Goal: Task Accomplishment & Management: Use online tool/utility

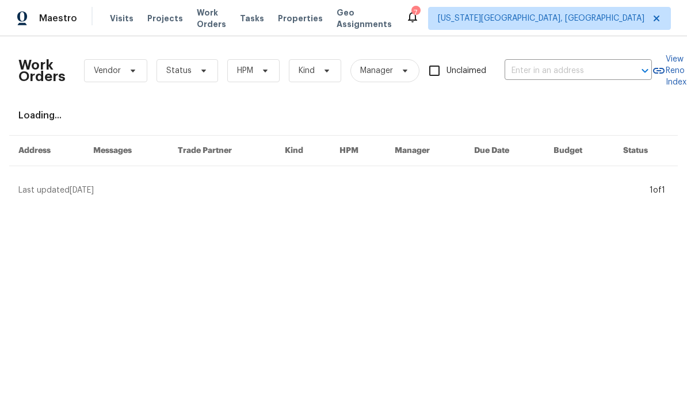
click at [596, 87] on div "Work Orders Vendor Status HPM Kind Manager Unclaimed ​" at bounding box center [335, 70] width 634 height 51
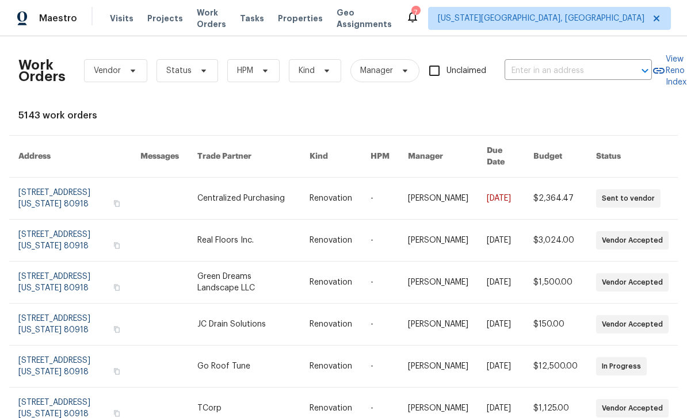
click at [255, 18] on span "Tasks" at bounding box center [252, 18] width 24 height 8
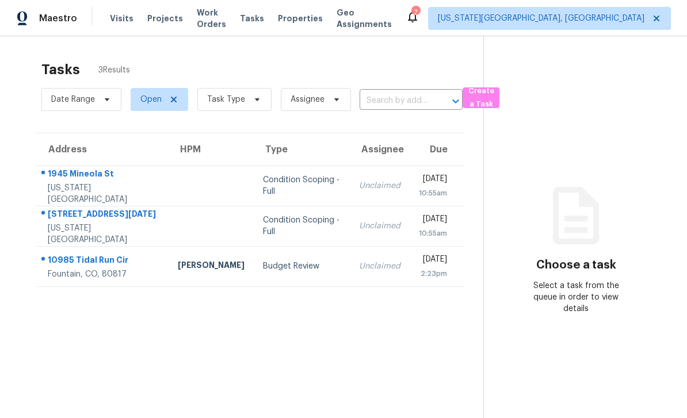
click at [97, 262] on div "10985 Tidal Run Cir" at bounding box center [104, 261] width 112 height 14
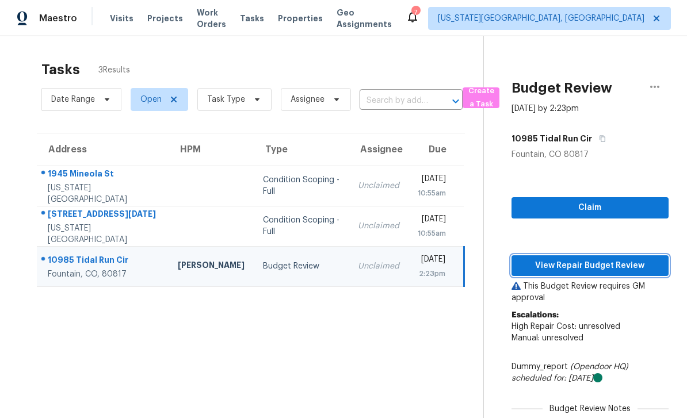
click at [601, 266] on span "View Repair Budget Review" at bounding box center [590, 266] width 139 height 14
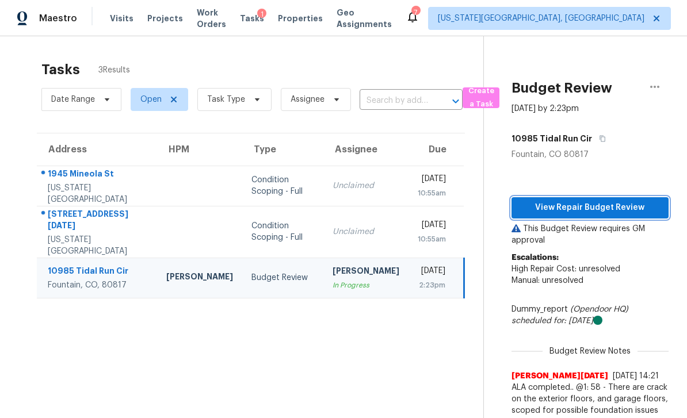
click at [615, 205] on span "View Repair Budget Review" at bounding box center [590, 208] width 139 height 14
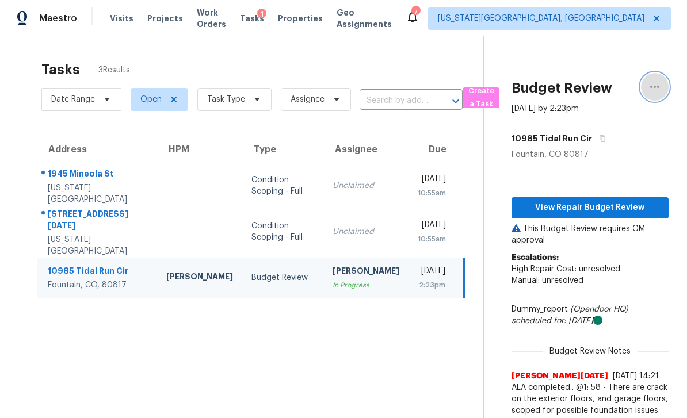
click at [661, 87] on icon "button" at bounding box center [655, 87] width 14 height 14
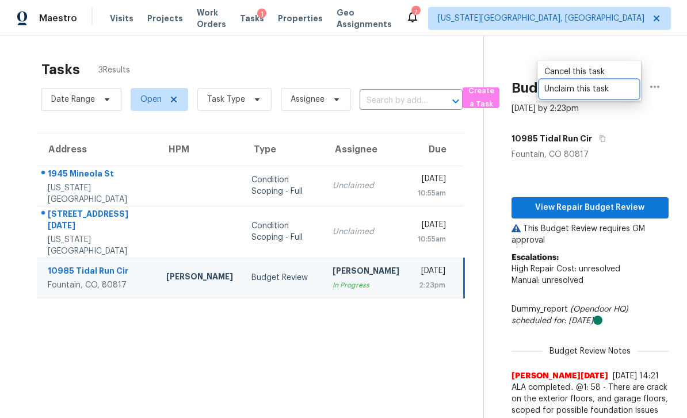
click at [575, 91] on div "Unclaim this task" at bounding box center [589, 89] width 90 height 12
